Goal: Task Accomplishment & Management: Manage account settings

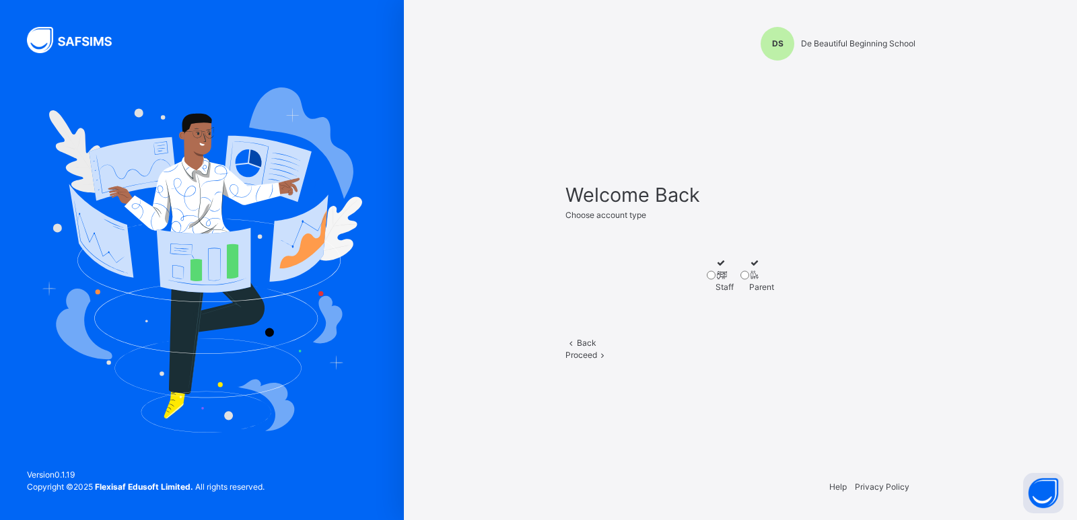
click at [597, 360] on span "Proceed" at bounding box center [581, 355] width 32 height 10
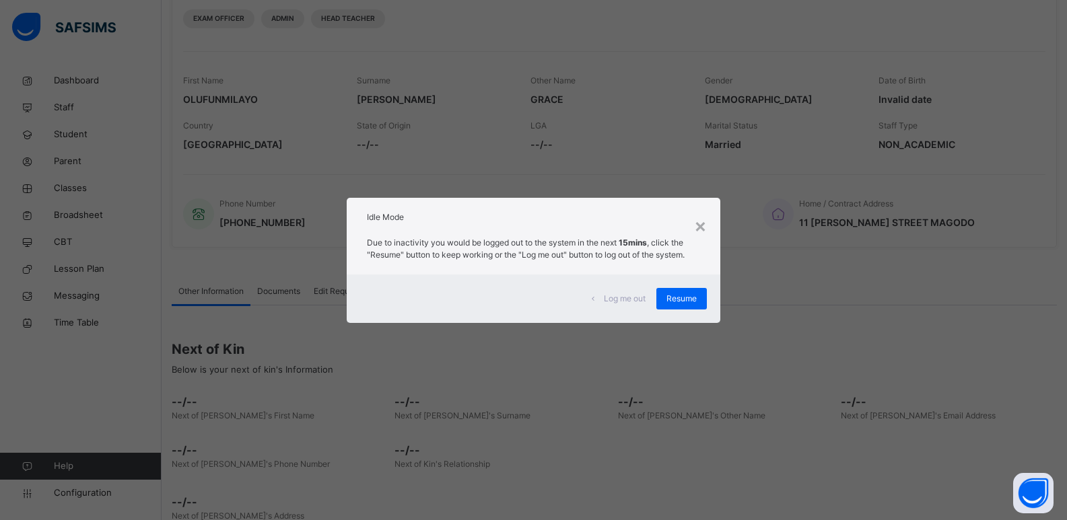
scroll to position [211, 0]
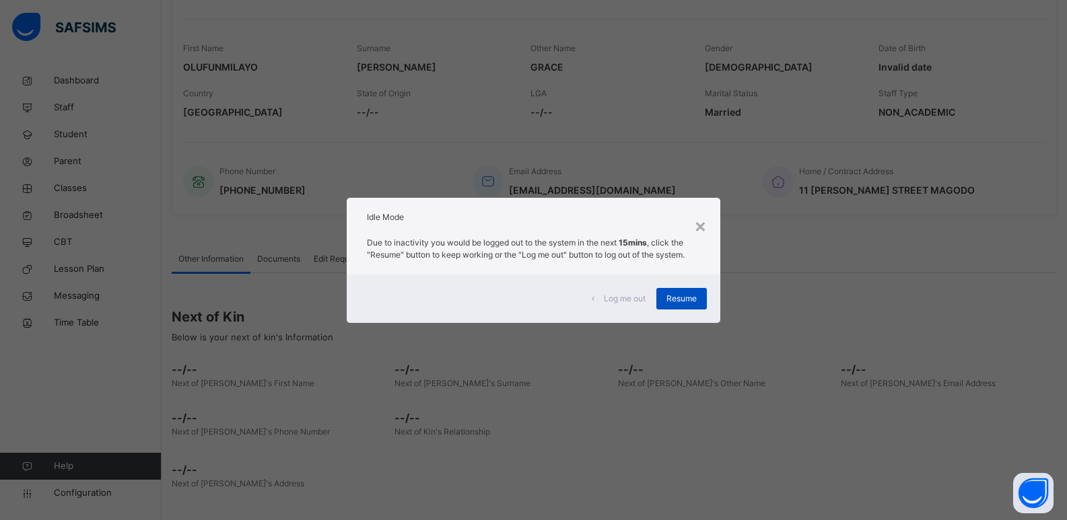
click at [677, 298] on span "Resume" at bounding box center [681, 299] width 30 height 12
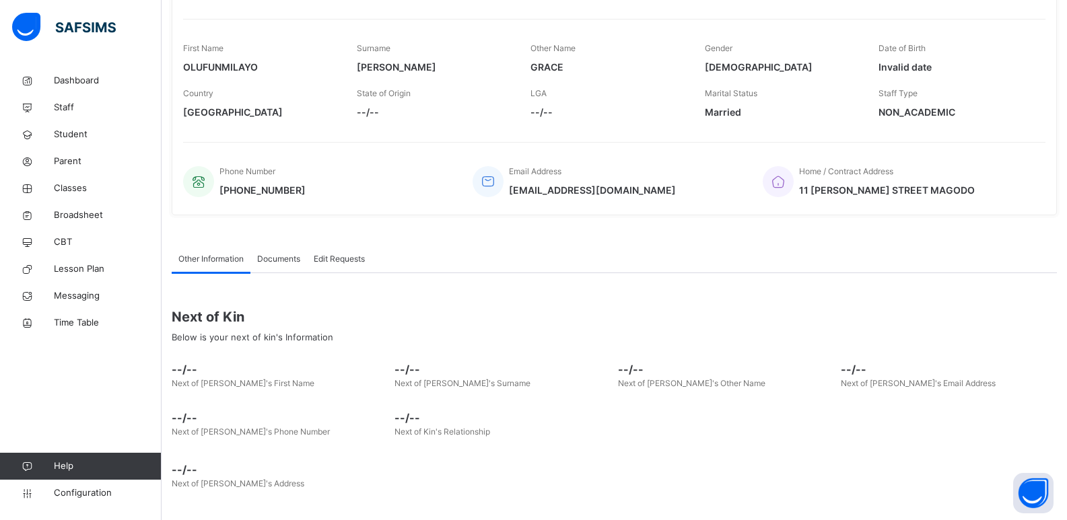
scroll to position [0, 0]
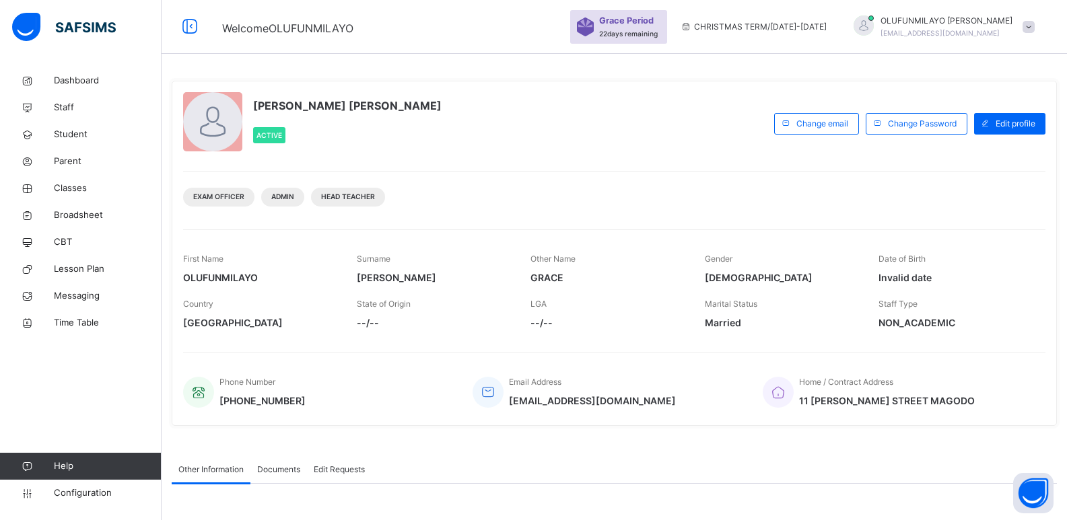
click at [802, 434] on div "OLUFUNMILAYO [PERSON_NAME] Active Change email Change Password Edit profile Exa…" at bounding box center [614, 399] width 905 height 664
drag, startPoint x: 687, startPoint y: 103, endPoint x: 692, endPoint y: 109, distance: 7.7
click at [692, 109] on div "[PERSON_NAME] [PERSON_NAME] Active" at bounding box center [475, 123] width 584 height 63
click at [83, 179] on link "Classes" at bounding box center [81, 188] width 162 height 27
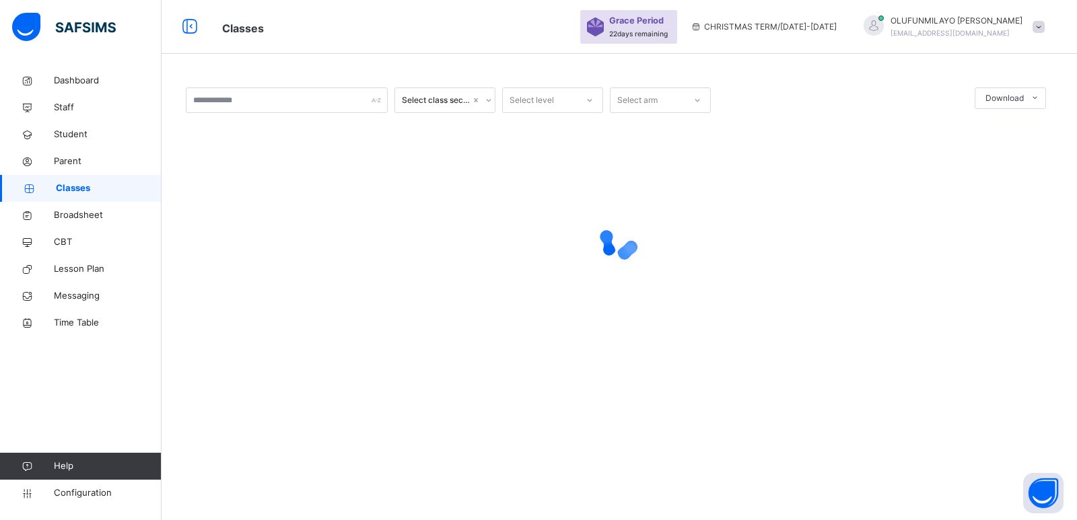
click at [78, 191] on span "Classes" at bounding box center [109, 188] width 106 height 13
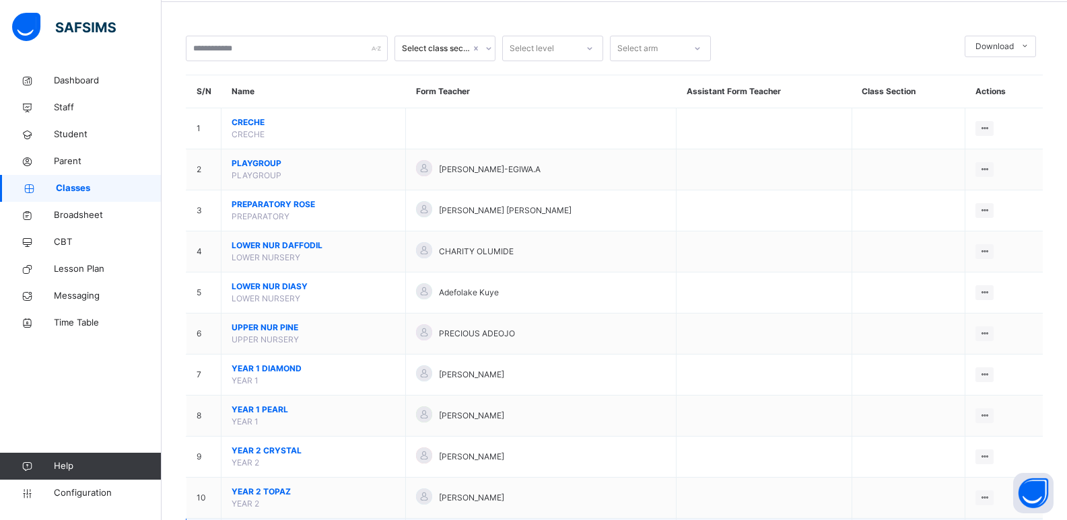
scroll to position [202, 0]
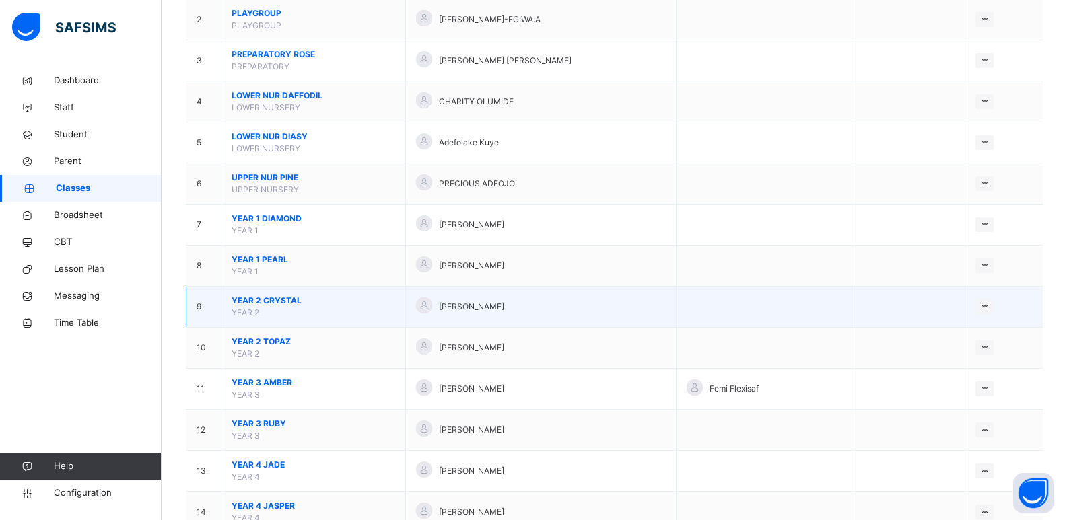
click at [269, 302] on span "YEAR 2 CRYSTAL" at bounding box center [314, 301] width 164 height 12
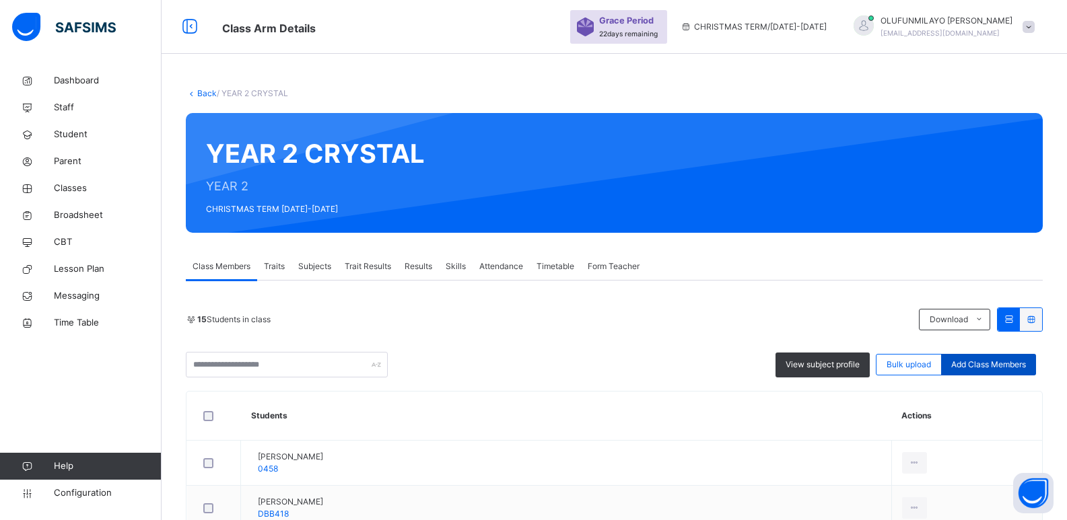
click at [1012, 365] on span "Add Class Members" at bounding box center [988, 365] width 75 height 12
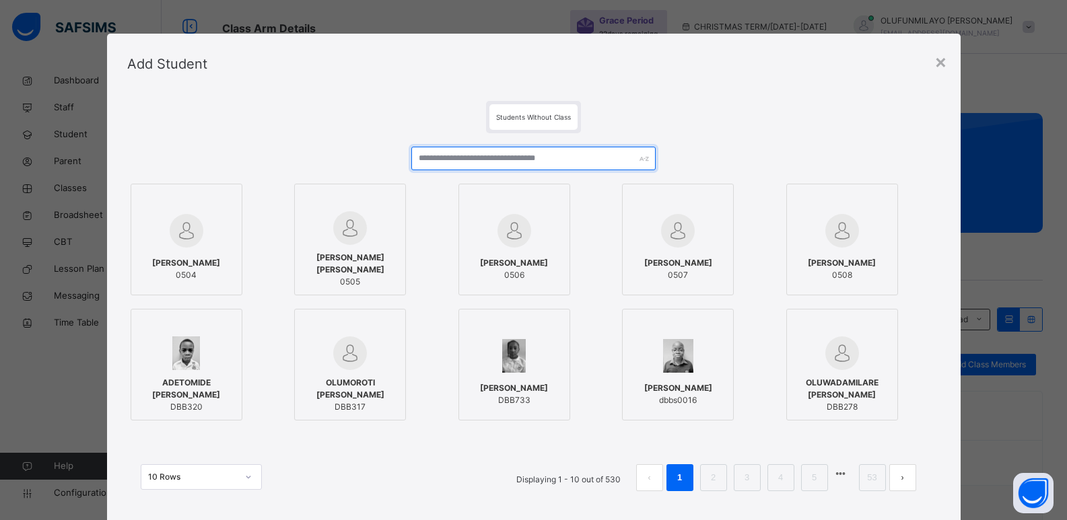
click at [487, 156] on input "text" at bounding box center [533, 159] width 244 height 24
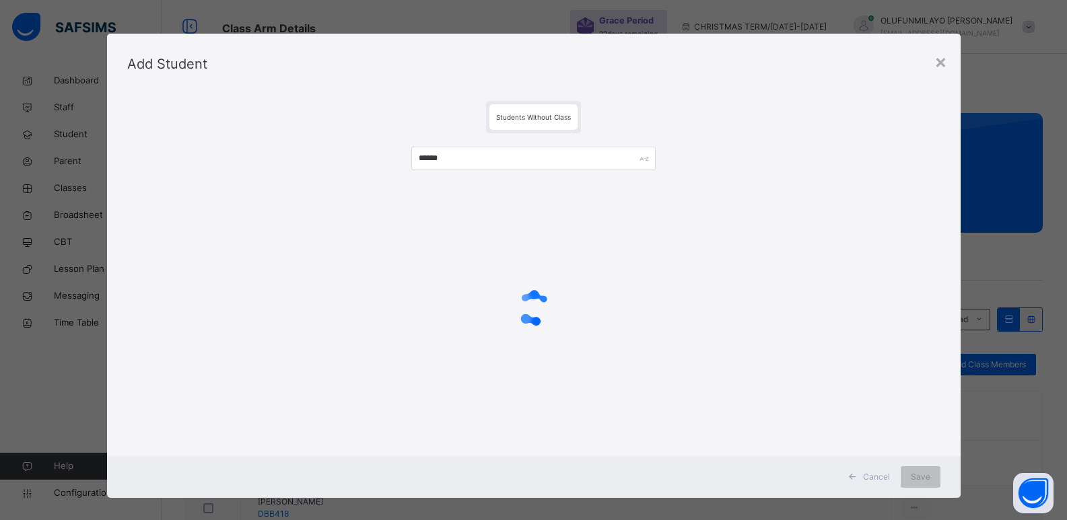
click at [160, 273] on div at bounding box center [533, 308] width 813 height 256
click at [448, 160] on input "******" at bounding box center [533, 159] width 244 height 24
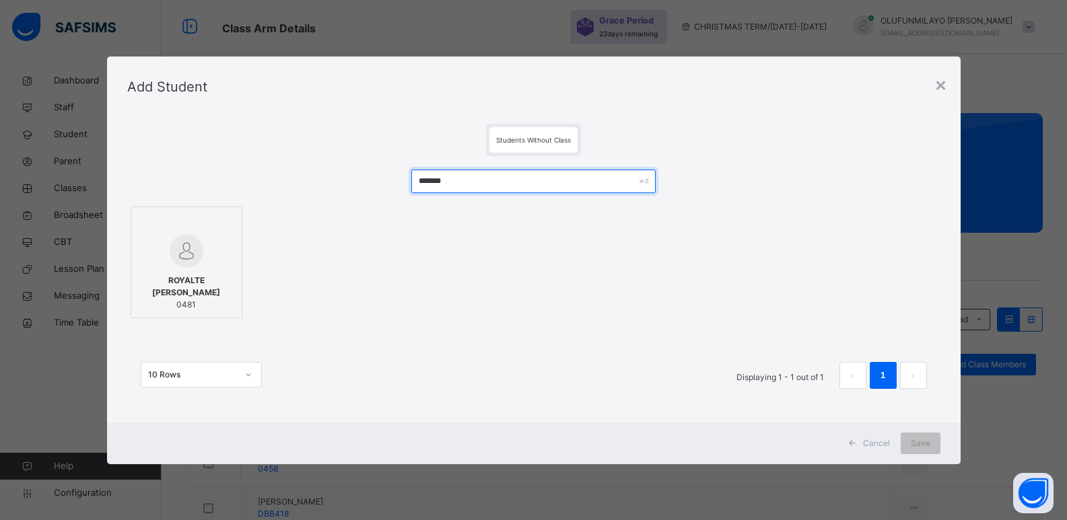
type input "*******"
click at [195, 286] on span "ROYALTE [PERSON_NAME]" at bounding box center [186, 287] width 97 height 24
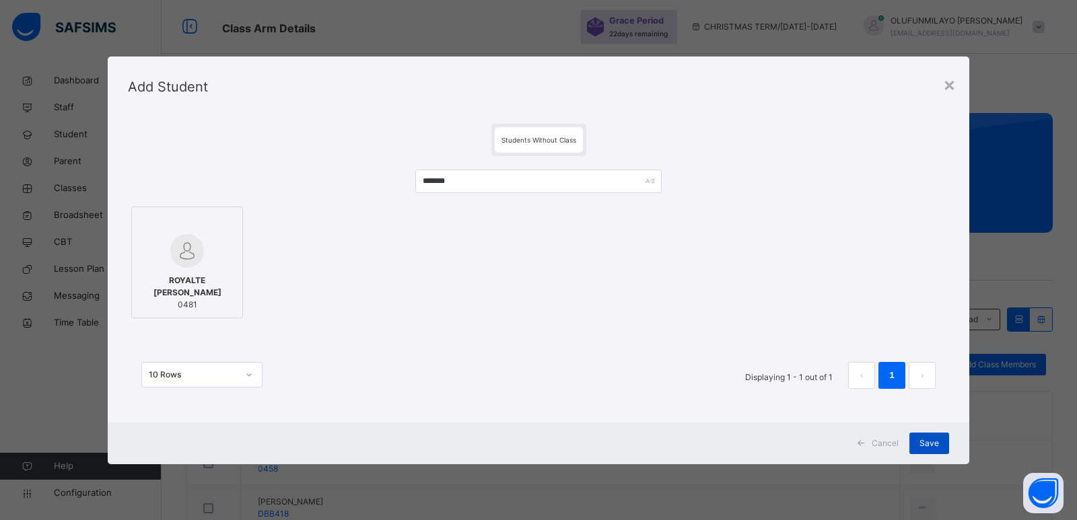
click at [925, 444] on span "Save" at bounding box center [930, 444] width 20 height 12
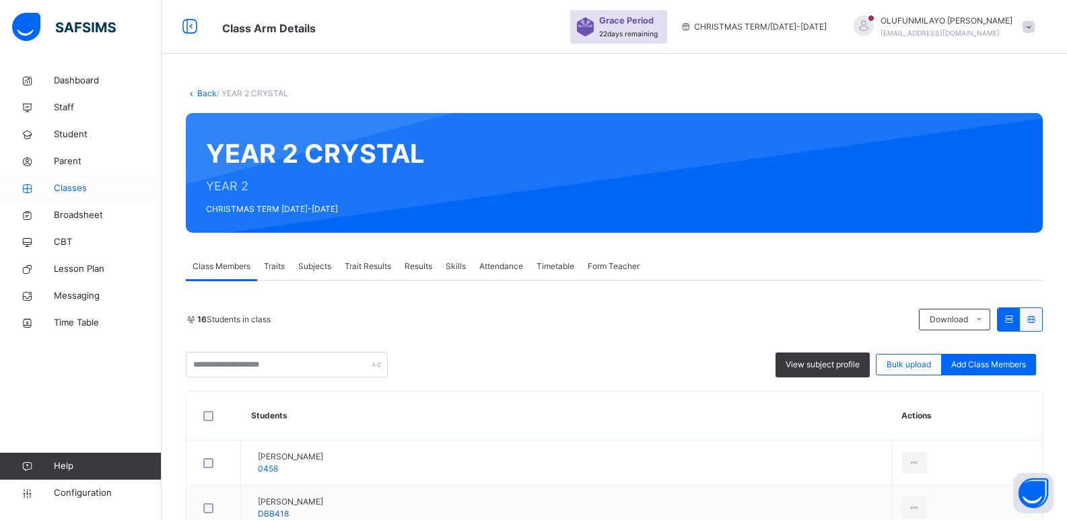
click at [78, 190] on span "Classes" at bounding box center [108, 188] width 108 height 13
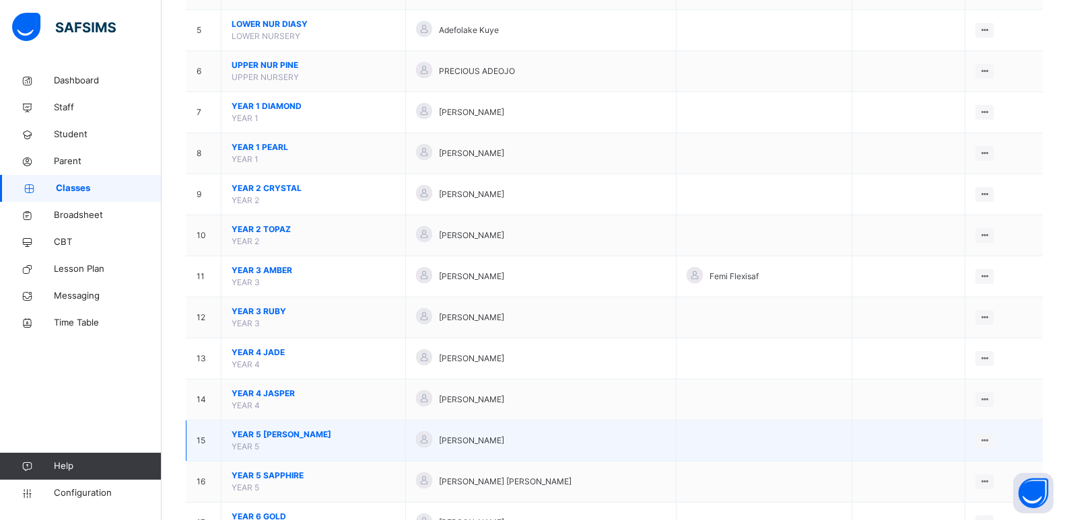
scroll to position [372, 0]
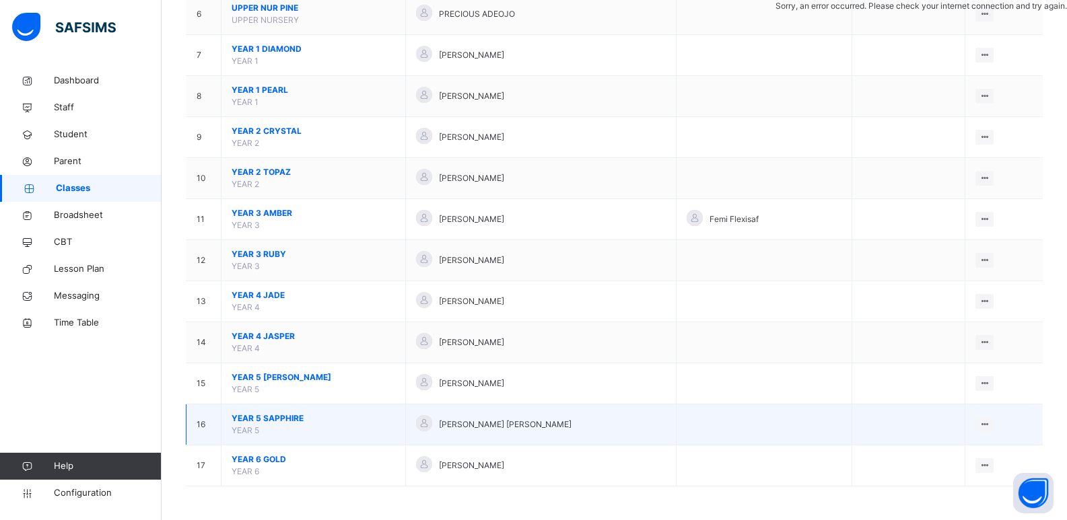
click at [278, 420] on span "YEAR 5 SAPPHIRE" at bounding box center [314, 419] width 164 height 12
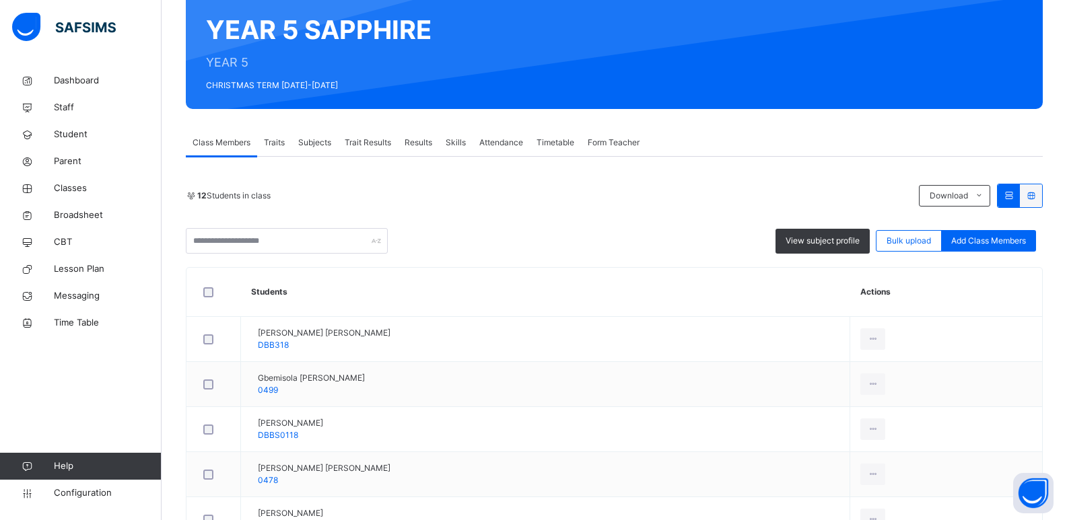
scroll to position [135, 0]
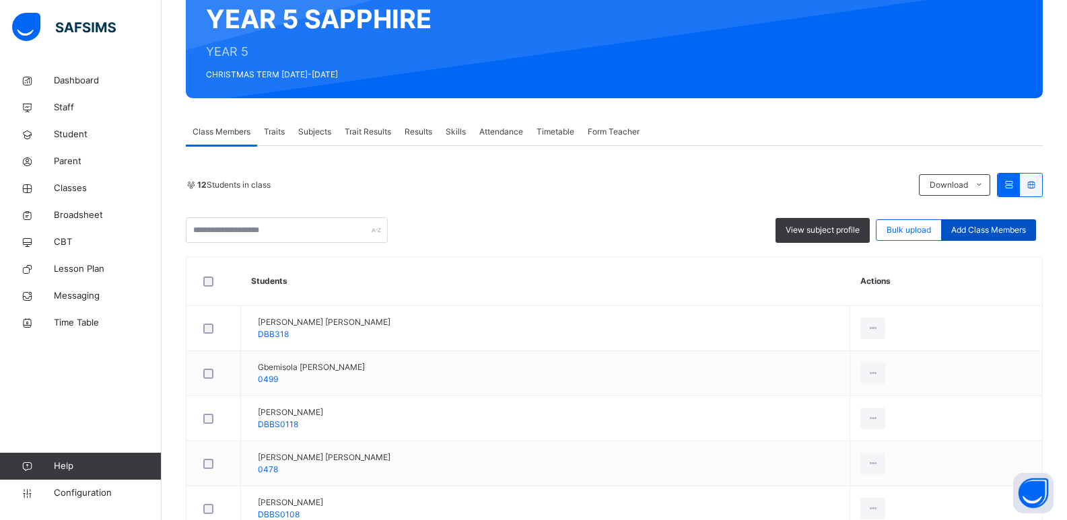
click at [969, 231] on span "Add Class Members" at bounding box center [988, 230] width 75 height 12
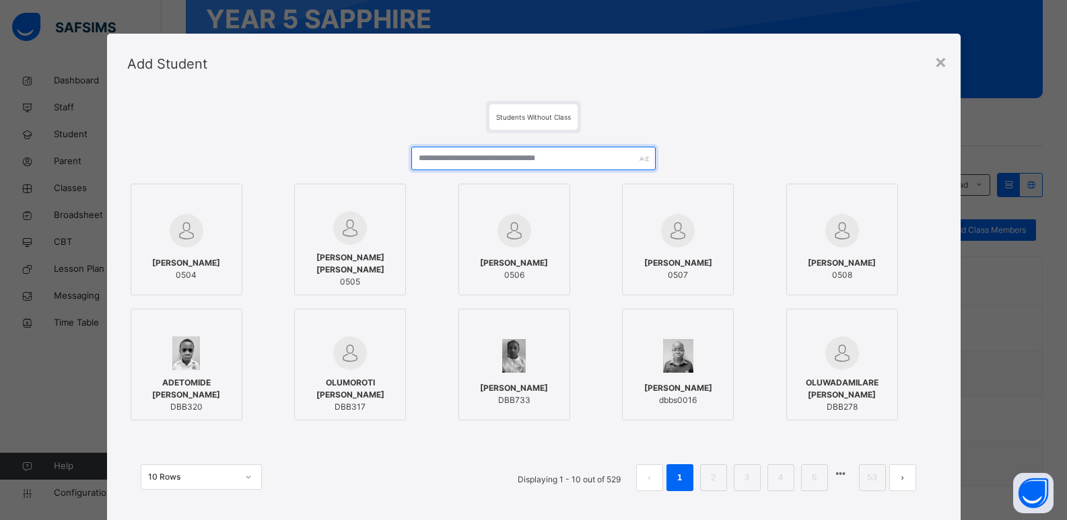
click at [524, 163] on input "text" at bounding box center [533, 159] width 244 height 24
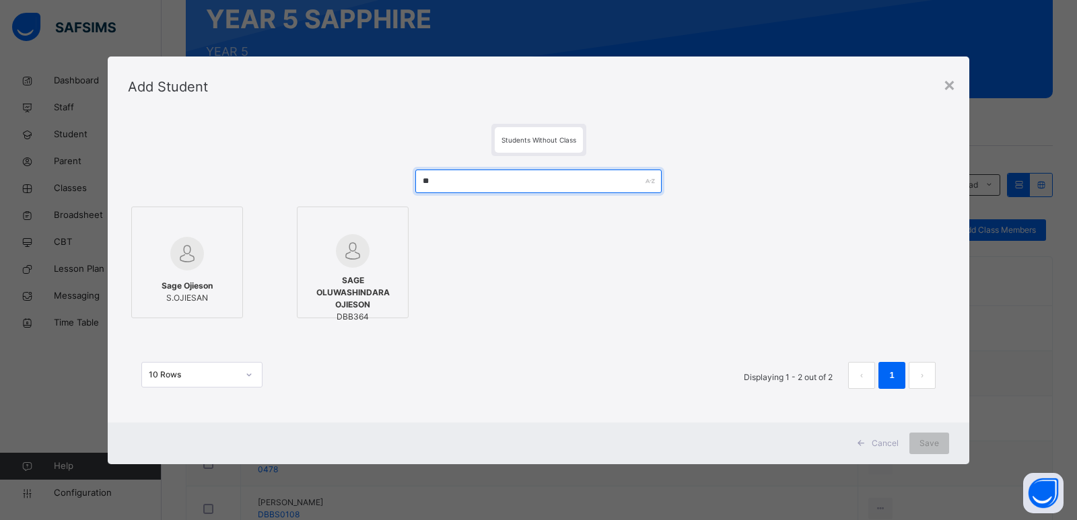
type input "*"
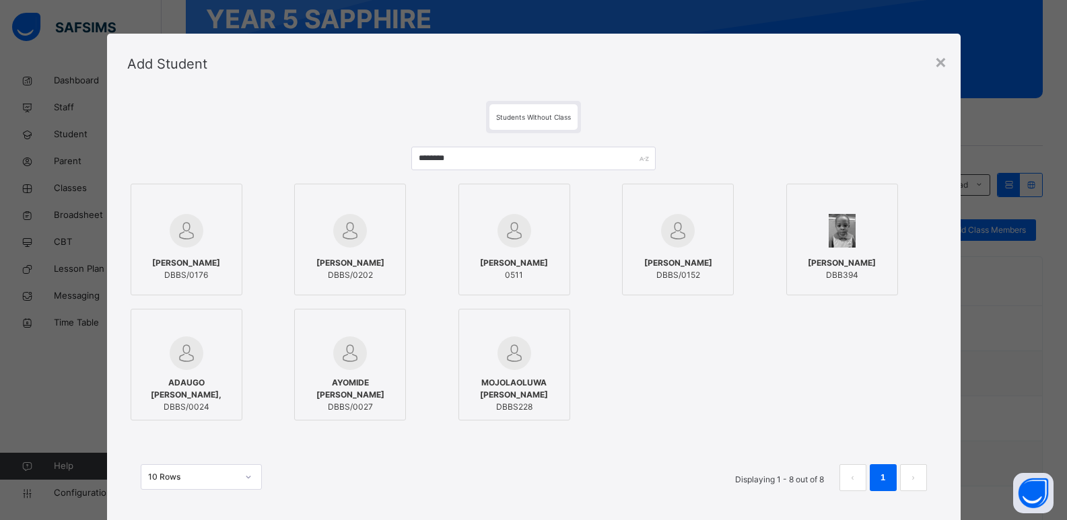
click at [537, 250] on div "[PERSON_NAME] 0511" at bounding box center [514, 269] width 97 height 38
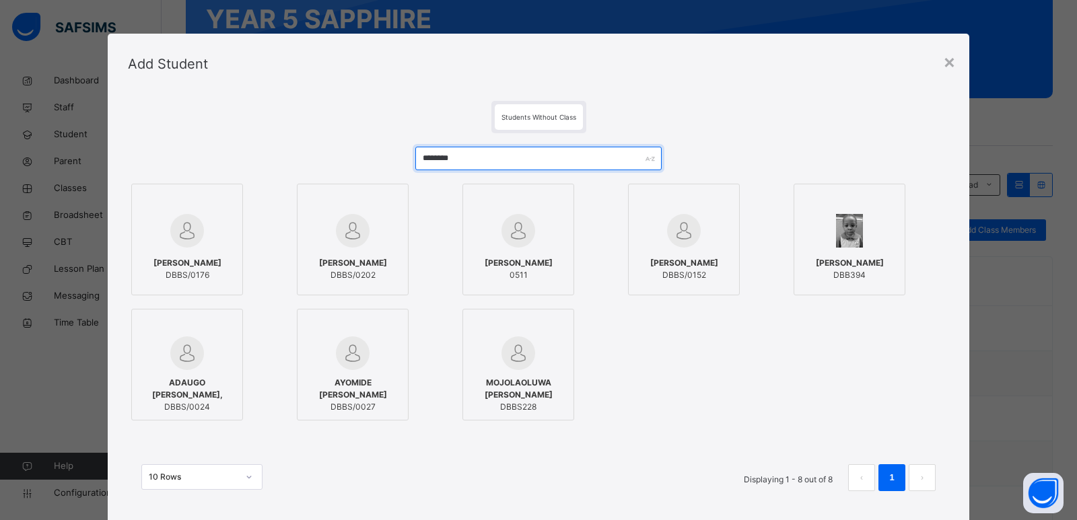
drag, startPoint x: 460, startPoint y: 162, endPoint x: 357, endPoint y: 184, distance: 105.9
click at [357, 183] on div "******** [PERSON_NAME] DBBS/0176 [PERSON_NAME] DBBS/0202 [PERSON_NAME] 0511 [PE…" at bounding box center [538, 325] width 821 height 385
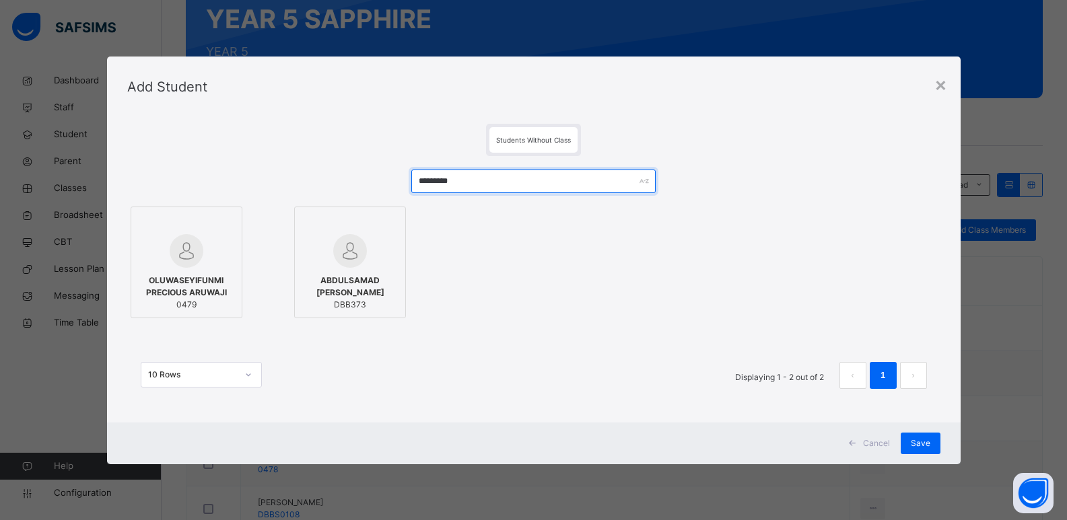
type input "*********"
click at [185, 285] on span "OLUWASEYIFUNMI PRECIOUS ARUWAJI" at bounding box center [186, 287] width 97 height 24
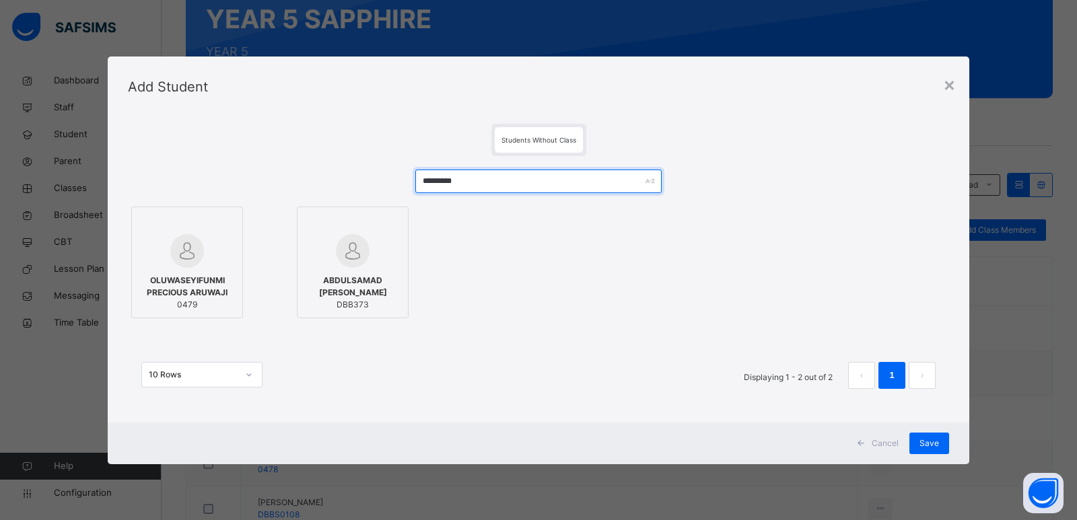
drag, startPoint x: 498, startPoint y: 193, endPoint x: 413, endPoint y: 197, distance: 85.6
click at [413, 197] on div "********* OLUWASEYIFUNMI PRECIOUS ARUWAJI 0479 [PERSON_NAME] DBB373 10 Rows Dis…" at bounding box center [538, 286] width 821 height 260
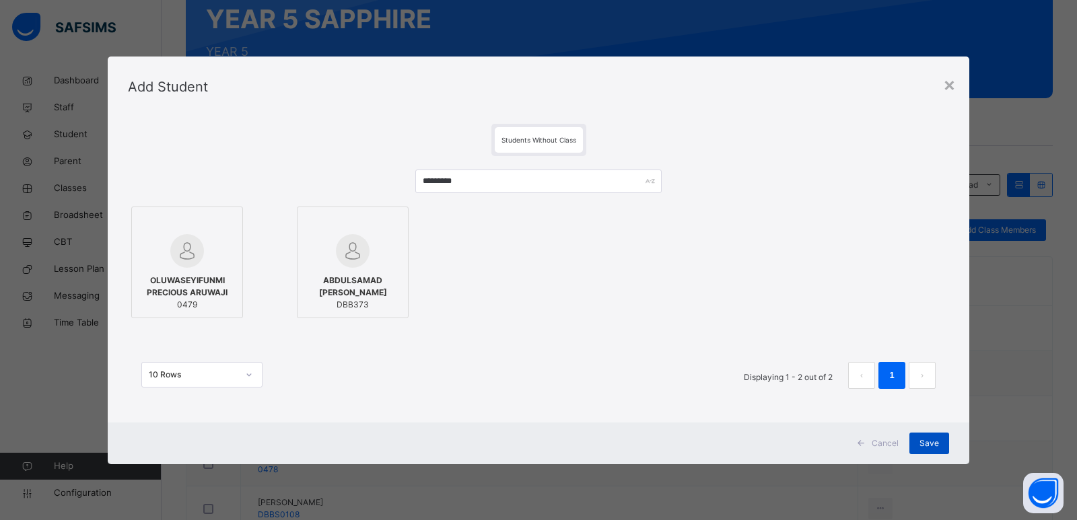
click at [928, 443] on span "Save" at bounding box center [930, 444] width 20 height 12
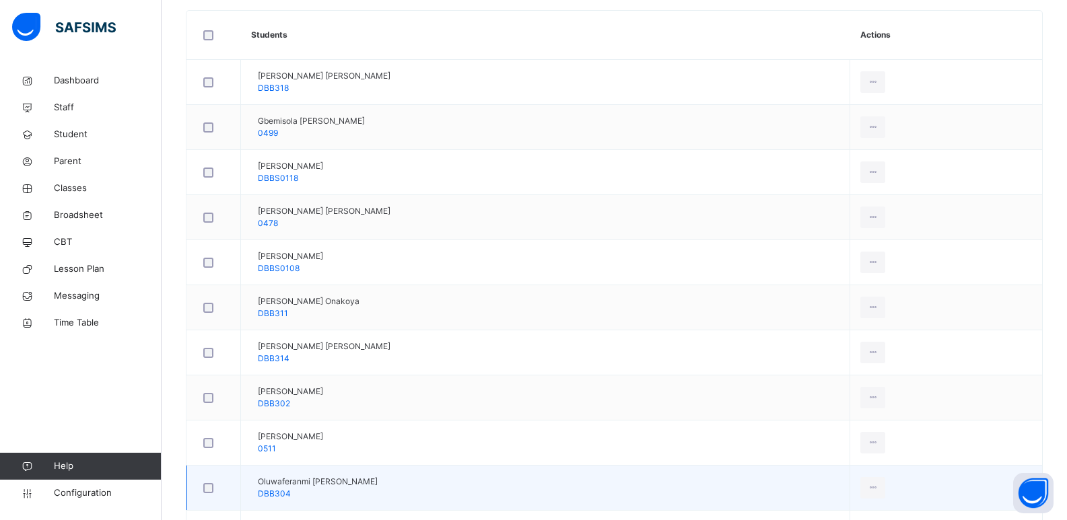
scroll to position [289, 0]
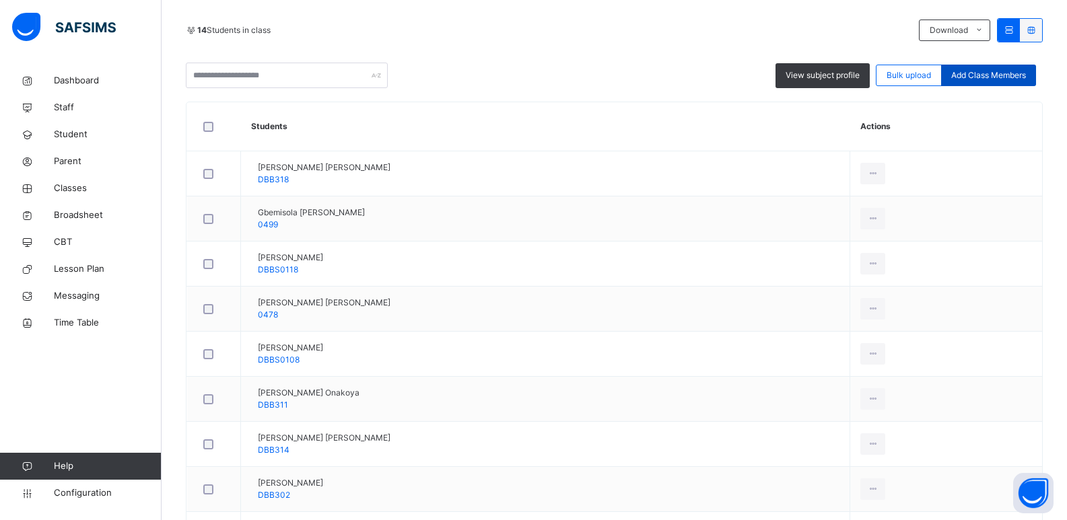
click at [982, 75] on span "Add Class Members" at bounding box center [988, 75] width 75 height 12
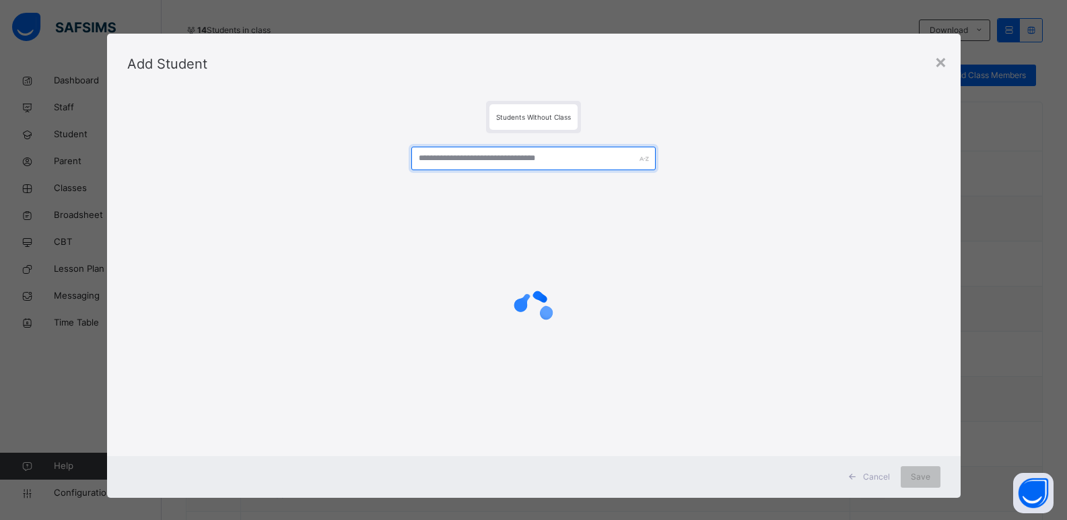
click at [487, 158] on input "text" at bounding box center [533, 159] width 244 height 24
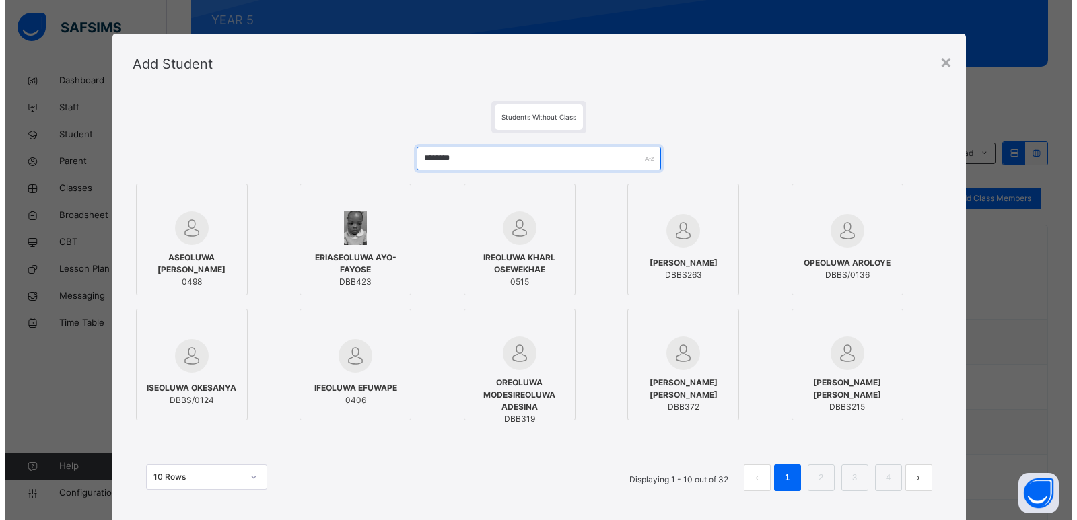
scroll to position [155, 0]
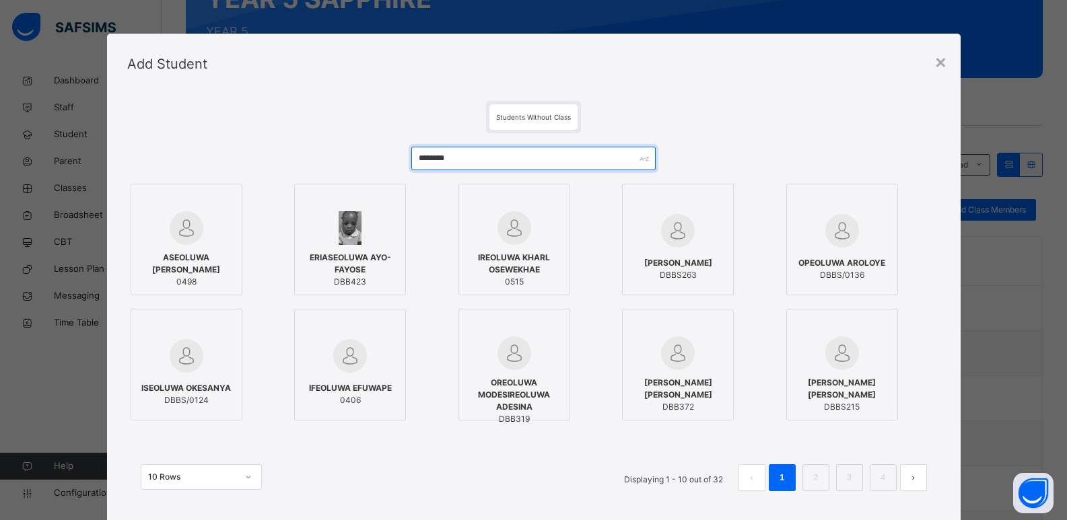
type input "********"
click at [224, 231] on div at bounding box center [186, 228] width 97 height 34
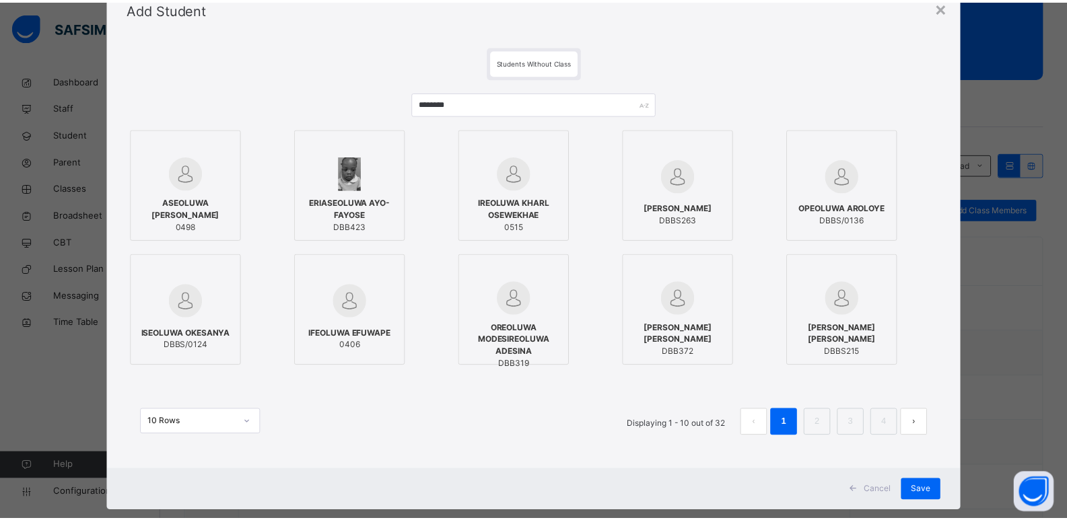
scroll to position [80, 0]
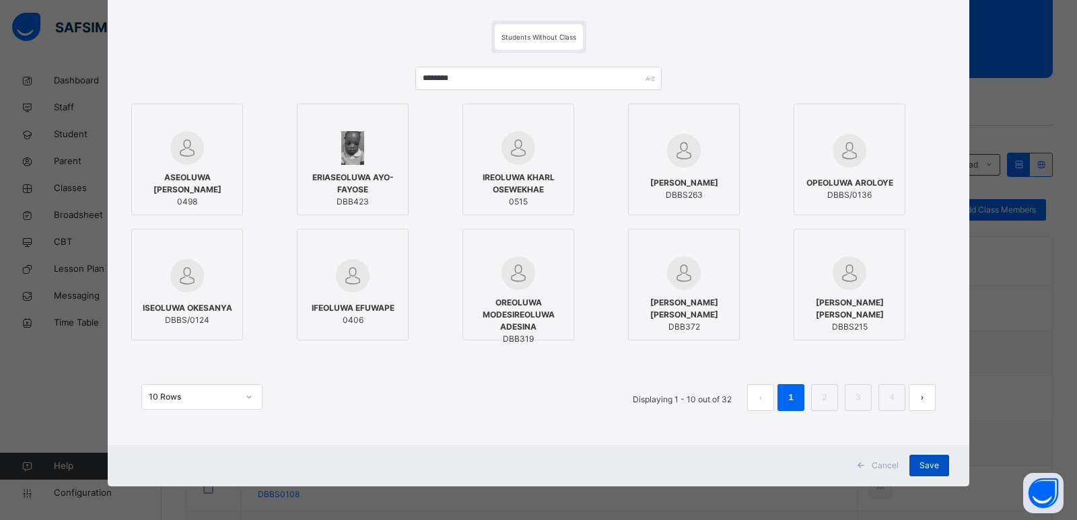
click at [929, 468] on span "Save" at bounding box center [930, 466] width 20 height 12
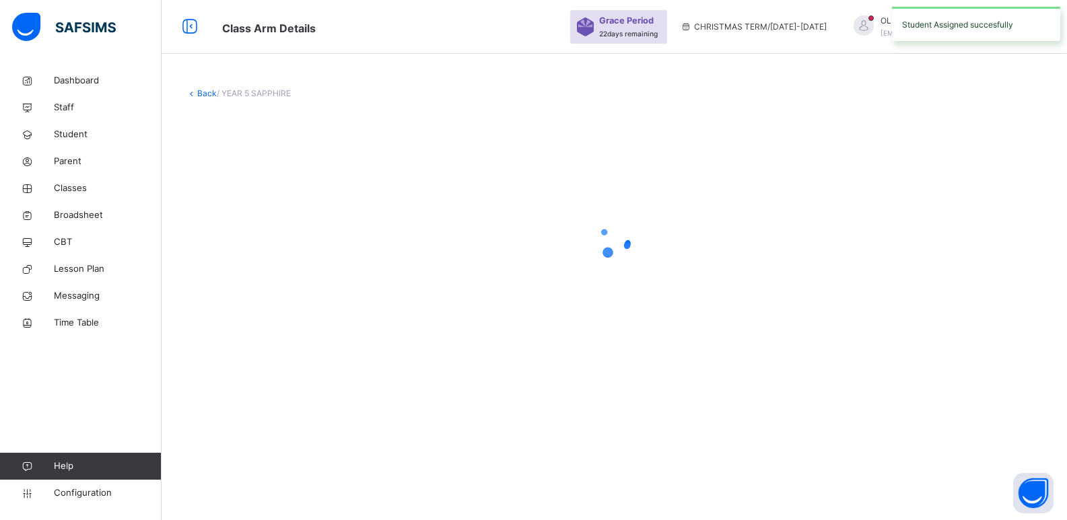
scroll to position [0, 0]
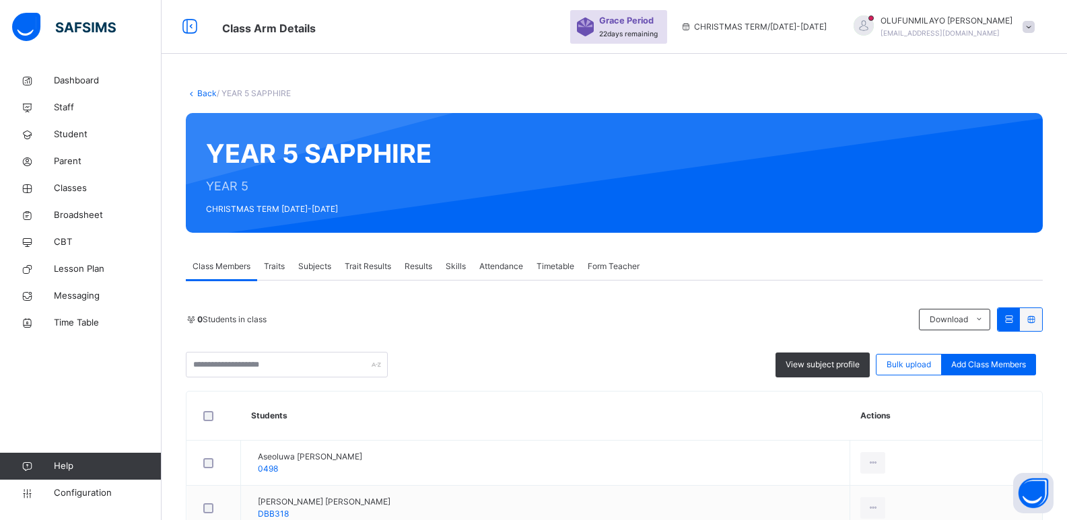
click at [207, 94] on link "Back" at bounding box center [207, 93] width 20 height 10
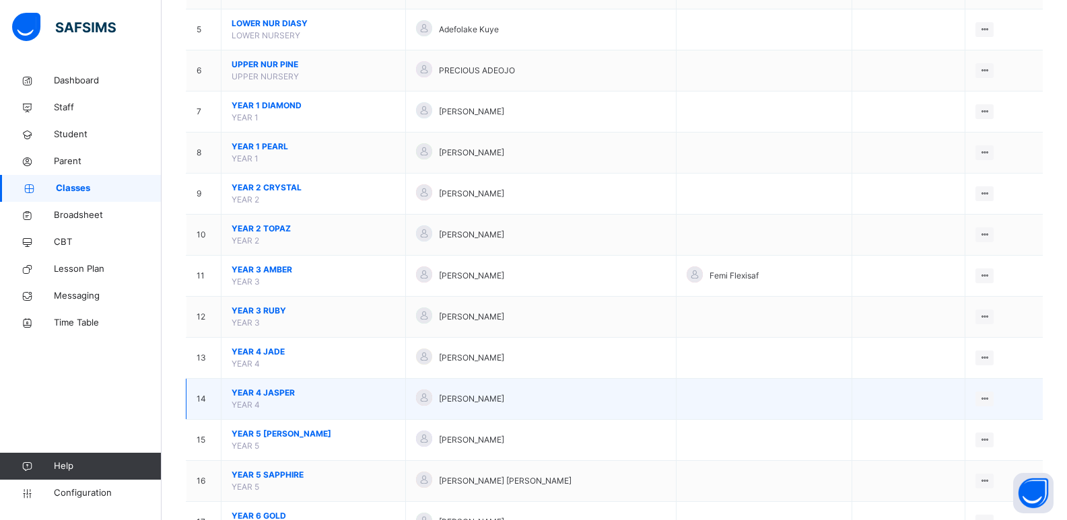
scroll to position [372, 0]
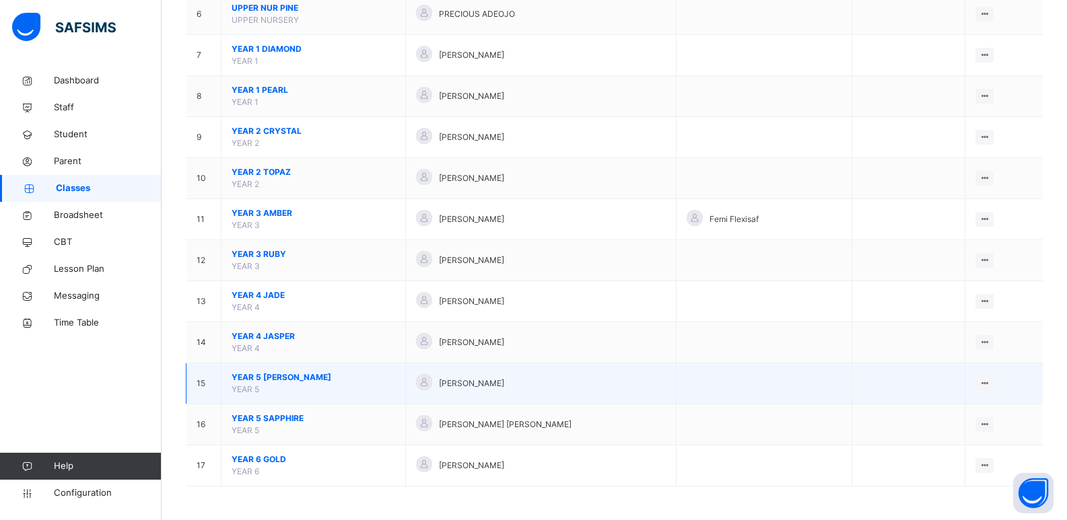
click at [277, 380] on span "YEAR 5 [PERSON_NAME]" at bounding box center [314, 378] width 164 height 12
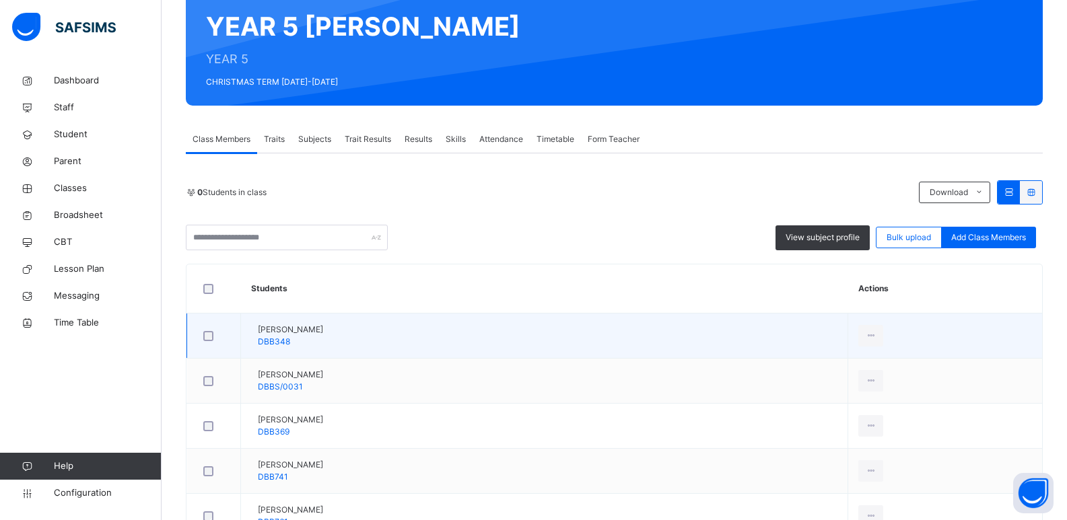
scroll to position [109, 0]
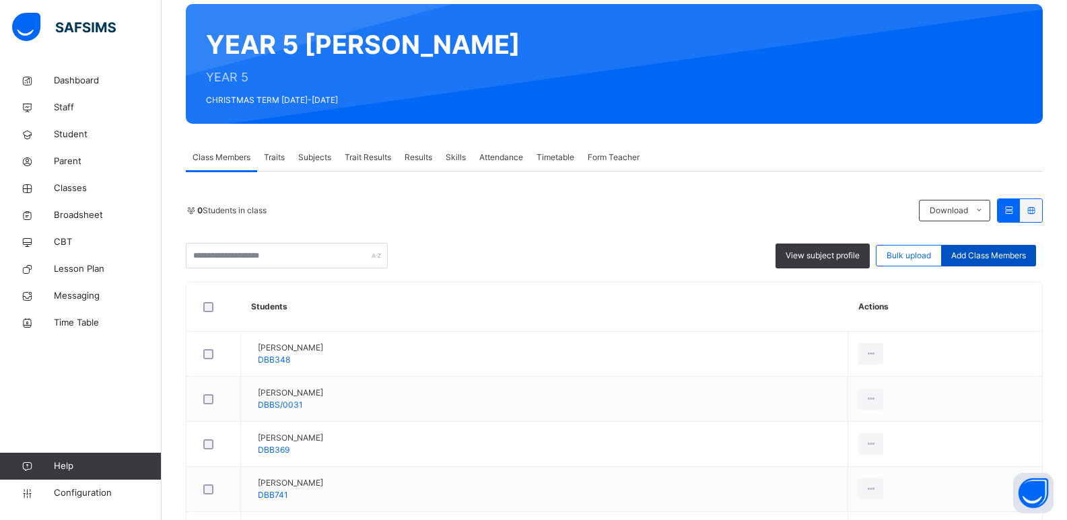
click at [1014, 259] on span "Add Class Members" at bounding box center [988, 256] width 75 height 12
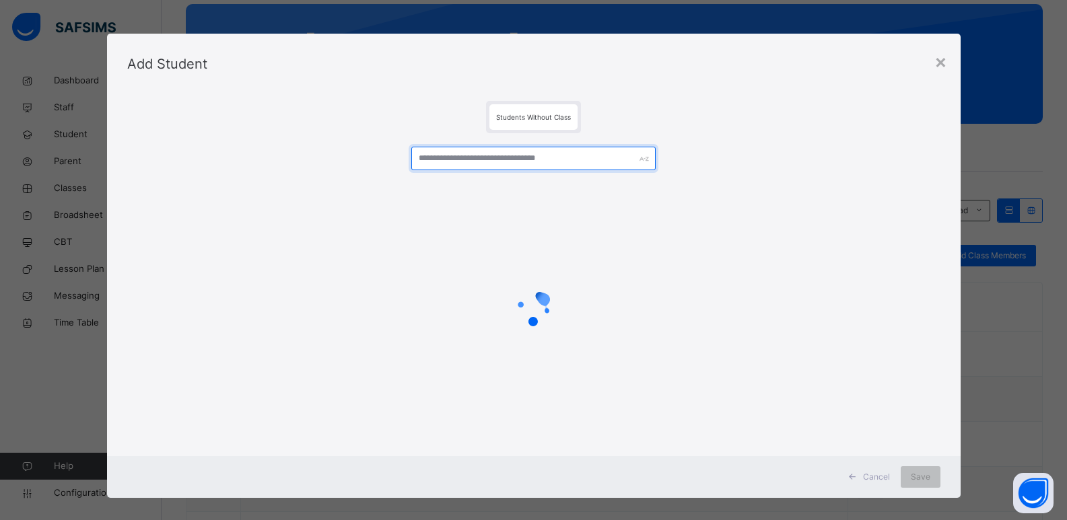
click at [473, 159] on input "text" at bounding box center [533, 159] width 244 height 24
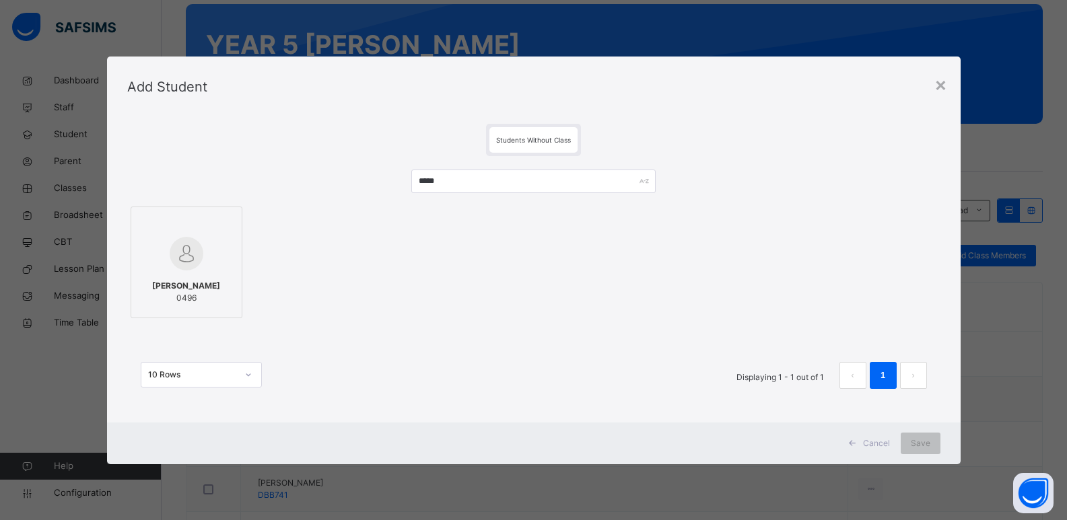
click at [193, 246] on img at bounding box center [187, 254] width 34 height 34
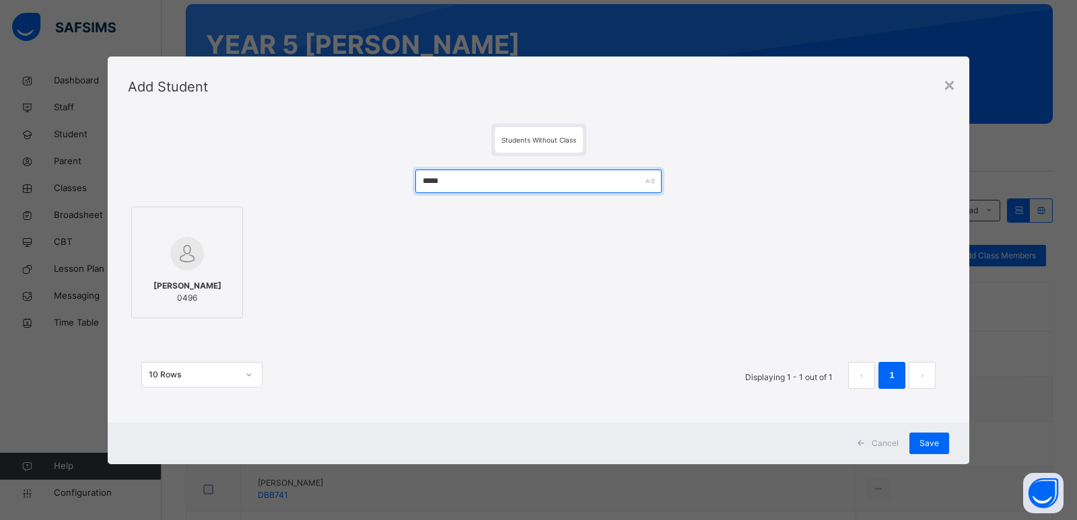
drag, startPoint x: 463, startPoint y: 179, endPoint x: 375, endPoint y: 202, distance: 91.1
click at [378, 201] on div "***** [PERSON_NAME] 0496 10 Rows Displaying 1 - 1 out of 1 1" at bounding box center [538, 286] width 821 height 260
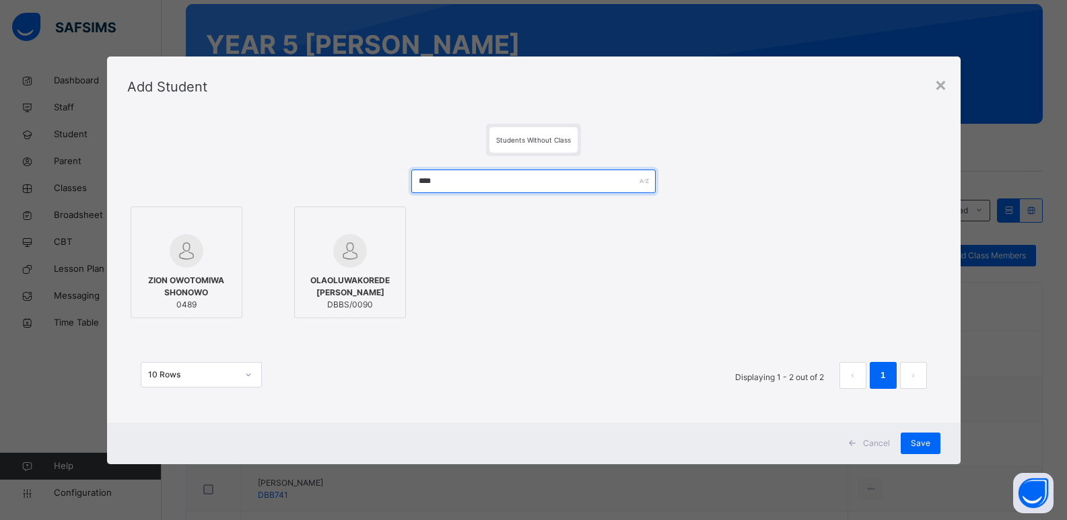
type input "****"
click at [163, 269] on div "ZION OWOTOMIWA SHONOWO 0489" at bounding box center [186, 293] width 97 height 50
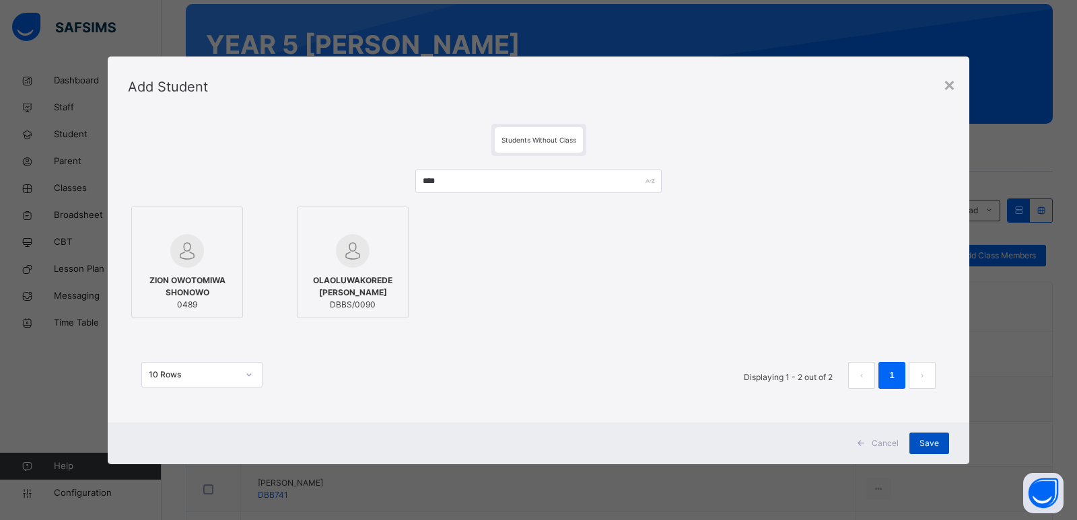
click at [932, 446] on span "Save" at bounding box center [930, 444] width 20 height 12
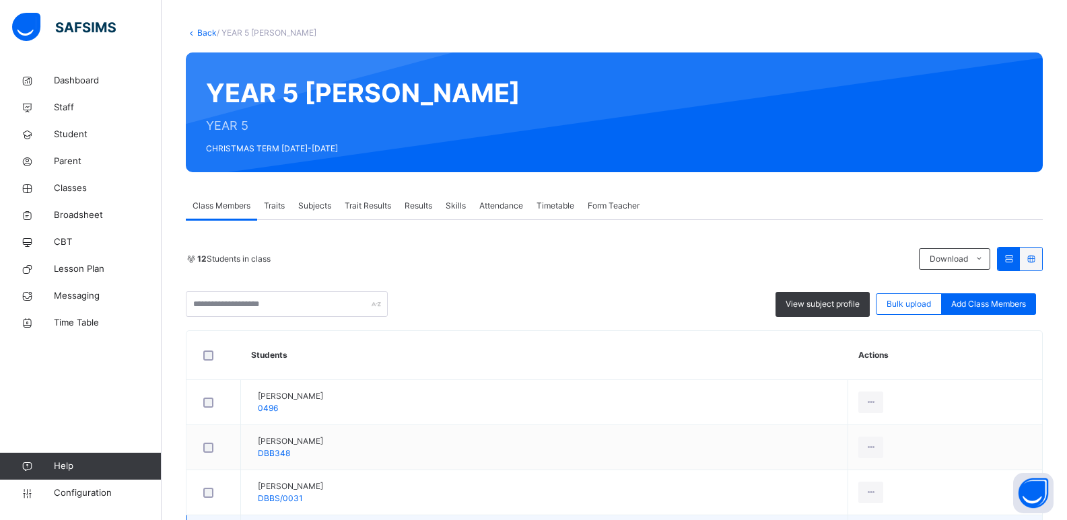
scroll to position [0, 0]
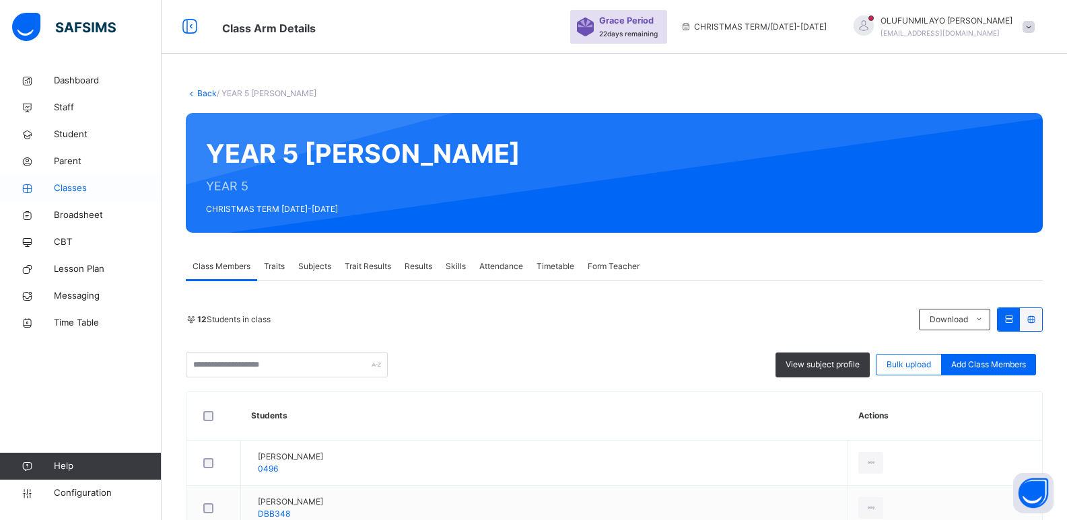
click at [73, 182] on span "Classes" at bounding box center [108, 188] width 108 height 13
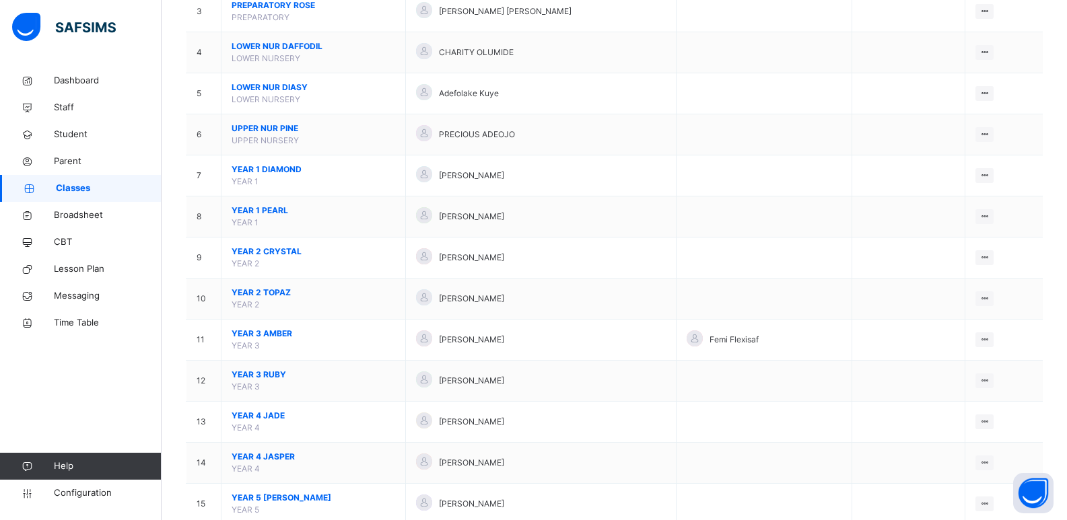
scroll to position [372, 0]
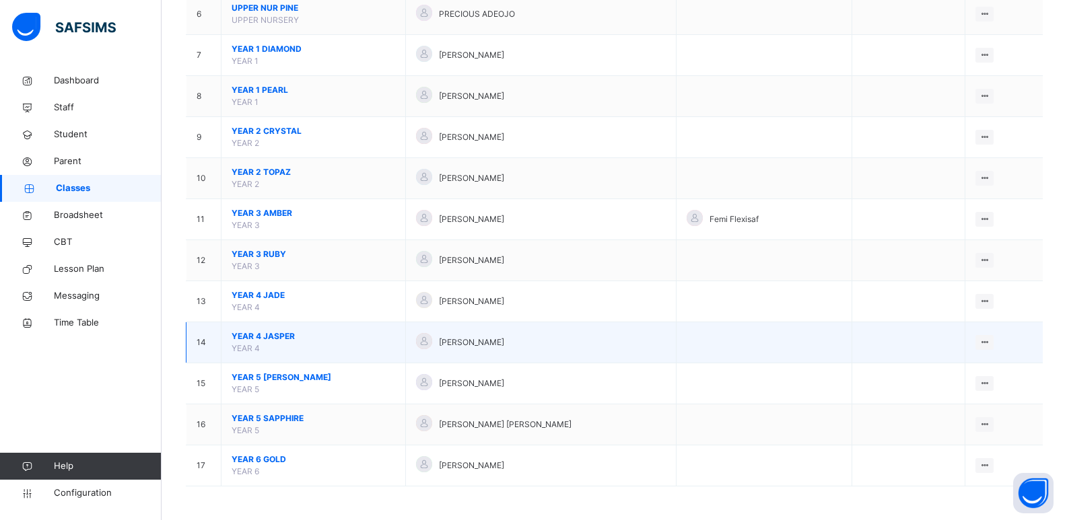
click at [270, 337] on span "YEAR 4 JASPER" at bounding box center [314, 337] width 164 height 12
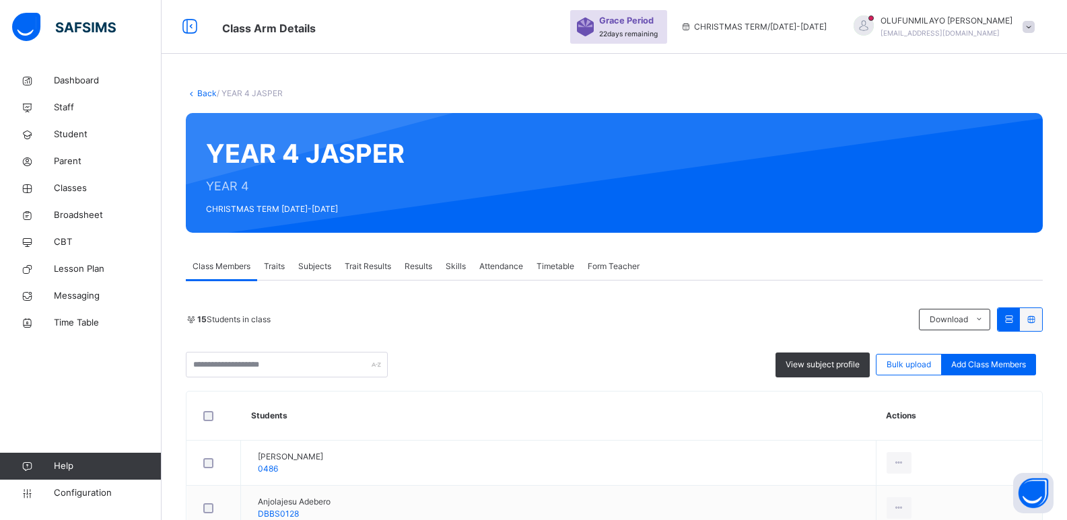
scroll to position [67, 0]
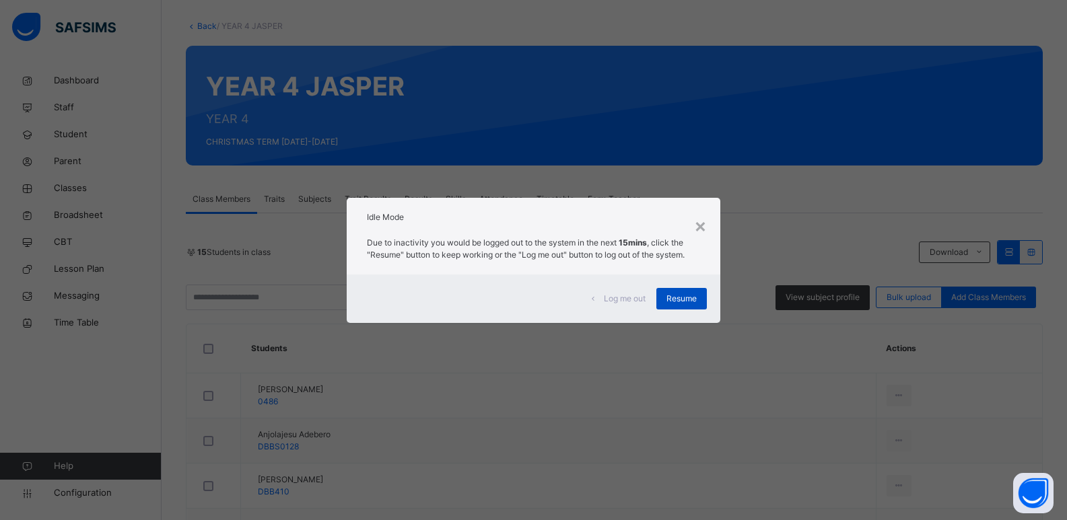
click at [686, 300] on span "Resume" at bounding box center [681, 299] width 30 height 12
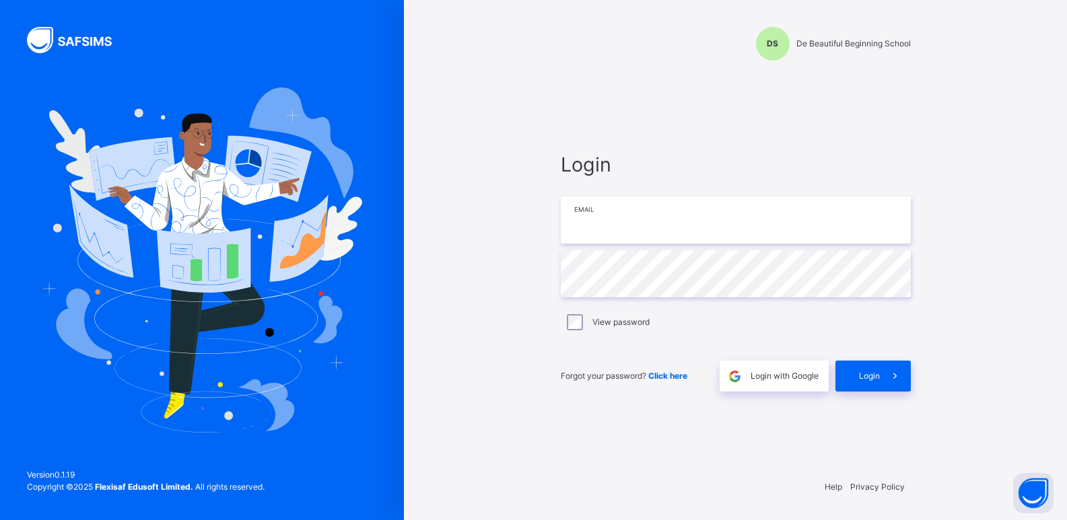
type input "**********"
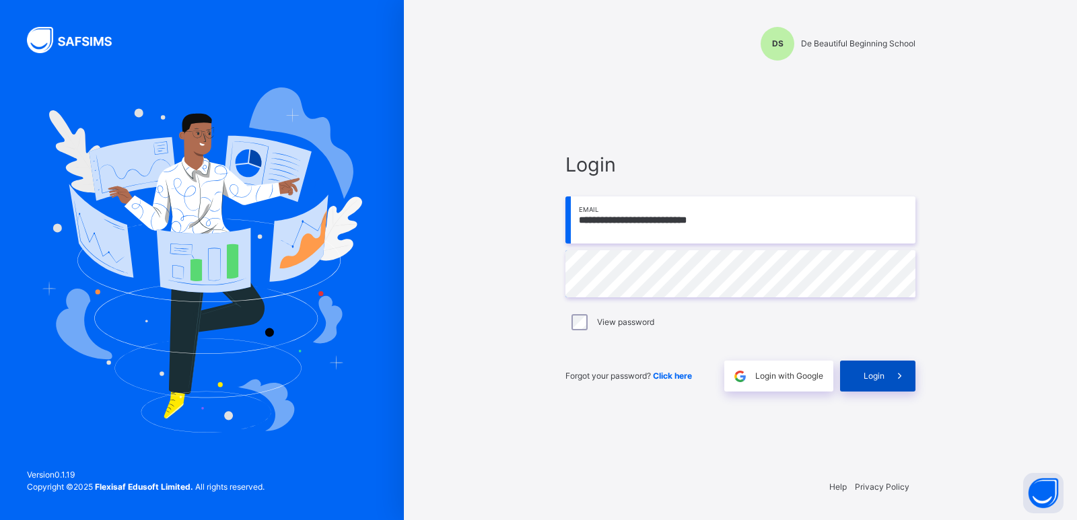
click at [874, 382] on span "Login" at bounding box center [874, 376] width 21 height 12
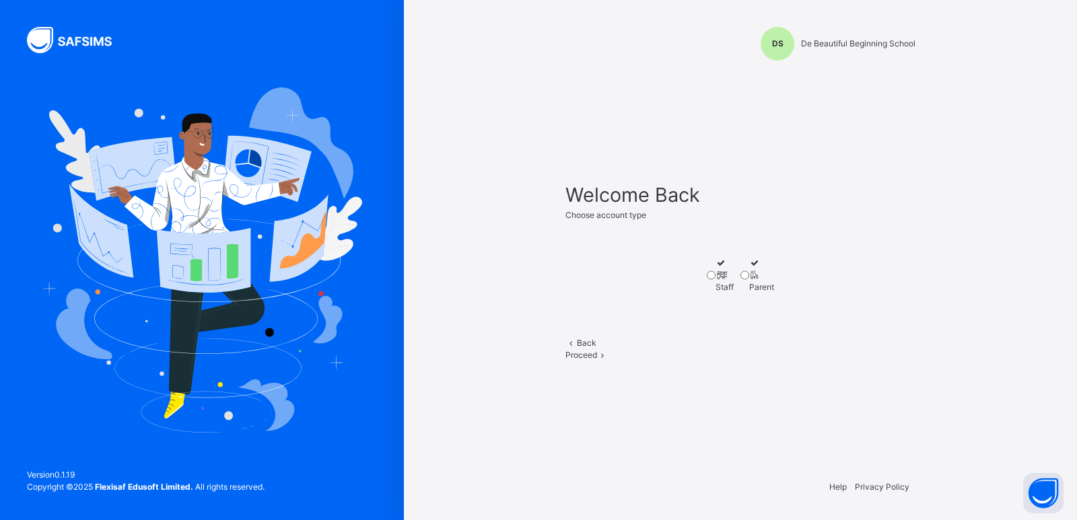
click at [597, 360] on span "Proceed" at bounding box center [581, 355] width 32 height 10
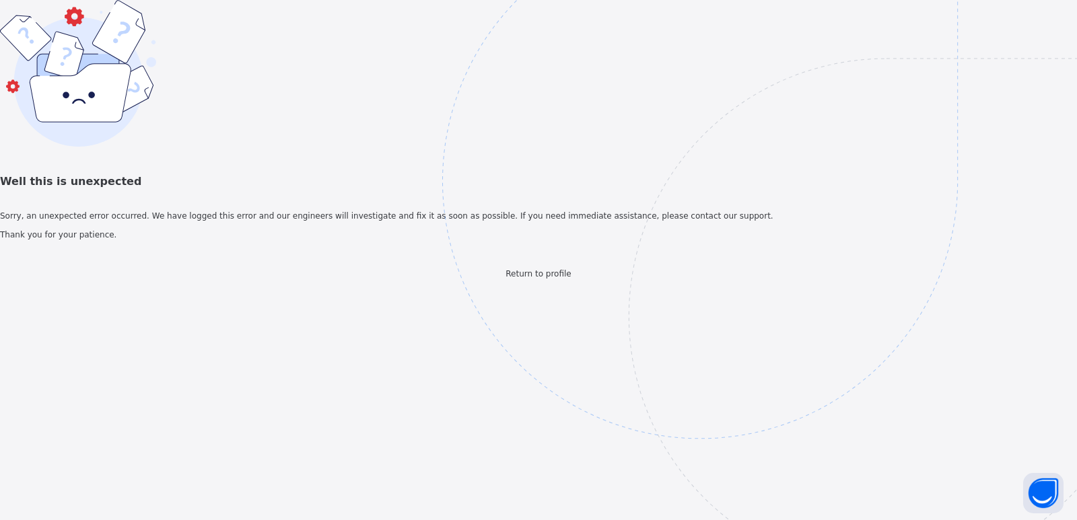
click at [537, 451] on img at bounding box center [793, 248] width 702 height 651
click at [516, 279] on span "Return to profile" at bounding box center [538, 273] width 65 height 9
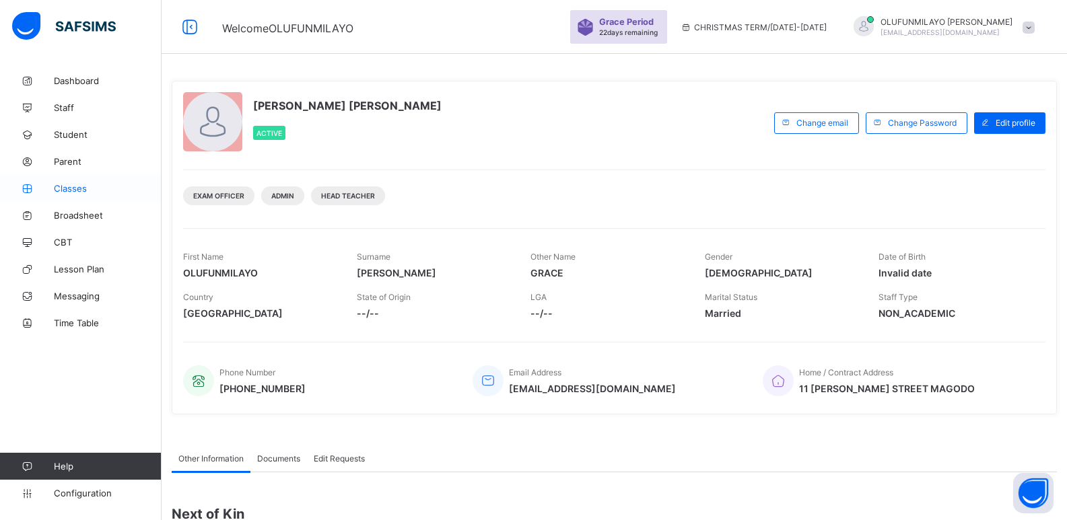
click at [79, 190] on span "Classes" at bounding box center [108, 188] width 108 height 11
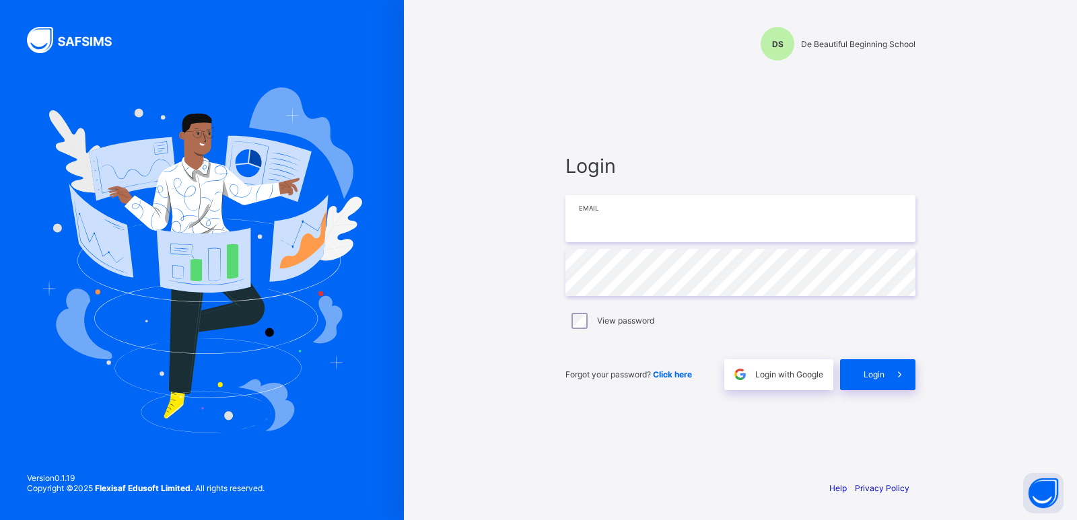
type input "**********"
